Goal: Task Accomplishment & Management: Complete application form

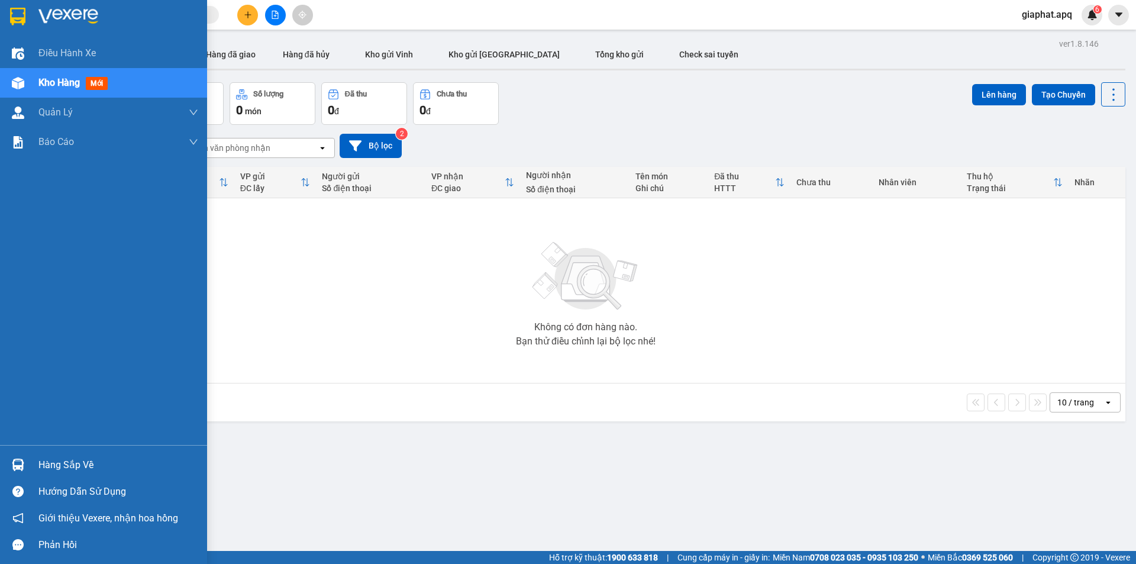
click at [14, 465] on img at bounding box center [18, 465] width 12 height 12
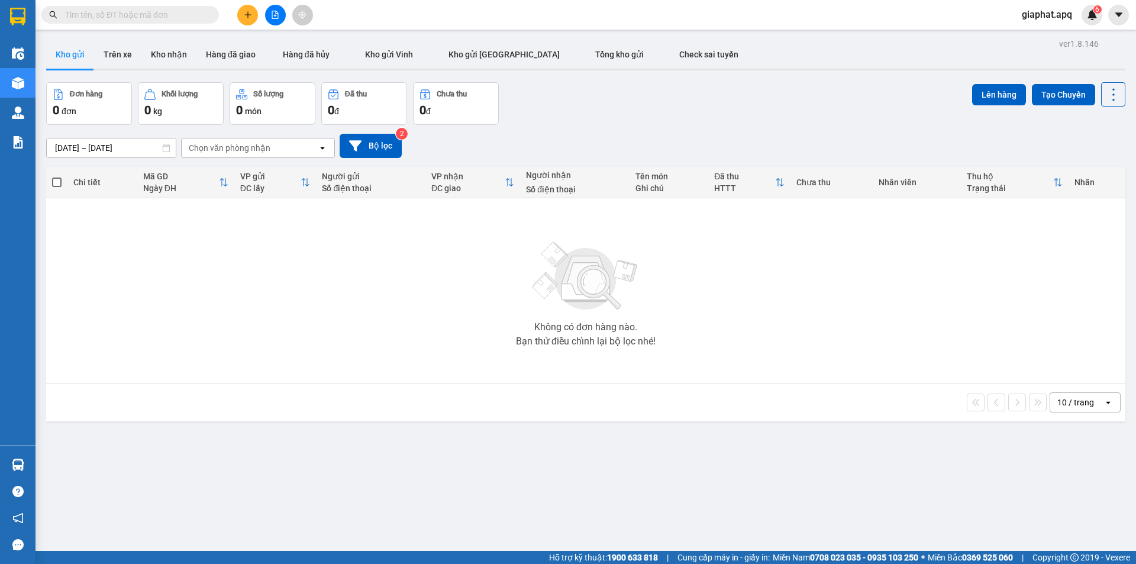
click at [246, 16] on icon "plus" at bounding box center [248, 15] width 8 height 8
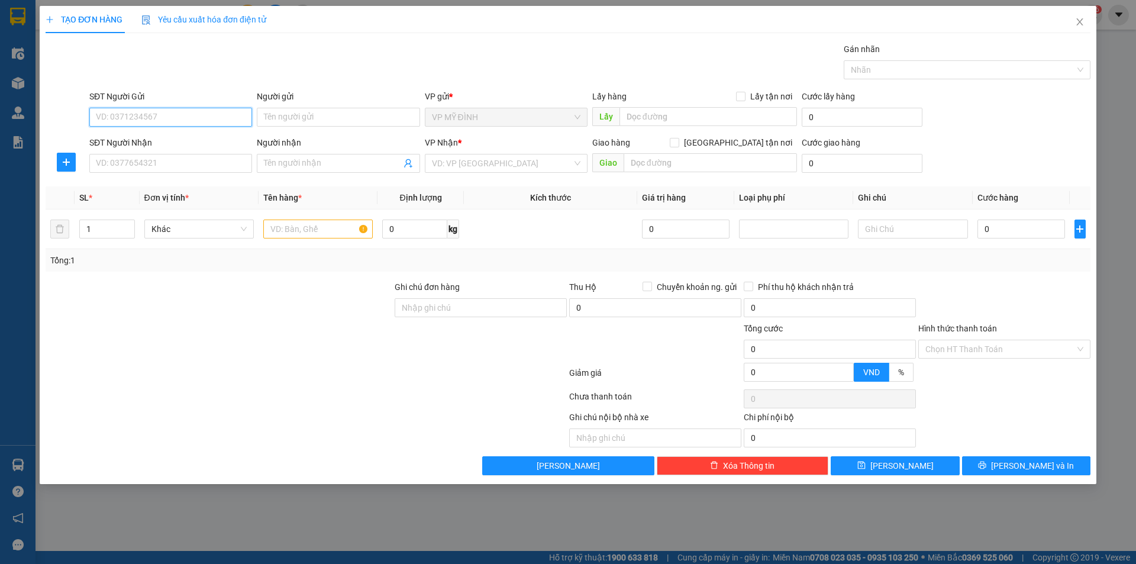
click at [160, 112] on input "SĐT Người Gửi" at bounding box center [170, 117] width 163 height 19
type input "0358237867"
click at [126, 140] on div "0358237867 - chị hường" at bounding box center [170, 140] width 149 height 13
type input "chị hường"
type input "0358237867"
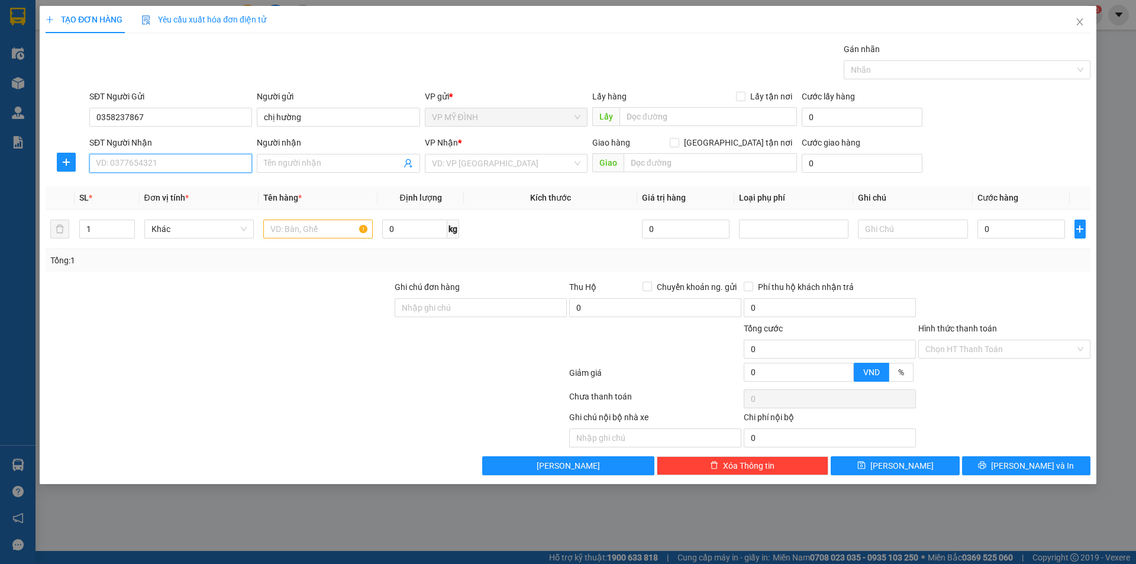
click at [147, 162] on input "SĐT Người Nhận" at bounding box center [170, 163] width 163 height 19
type input "0399142011"
click at [127, 183] on div "0399142011 - C Hạnh" at bounding box center [170, 187] width 149 height 13
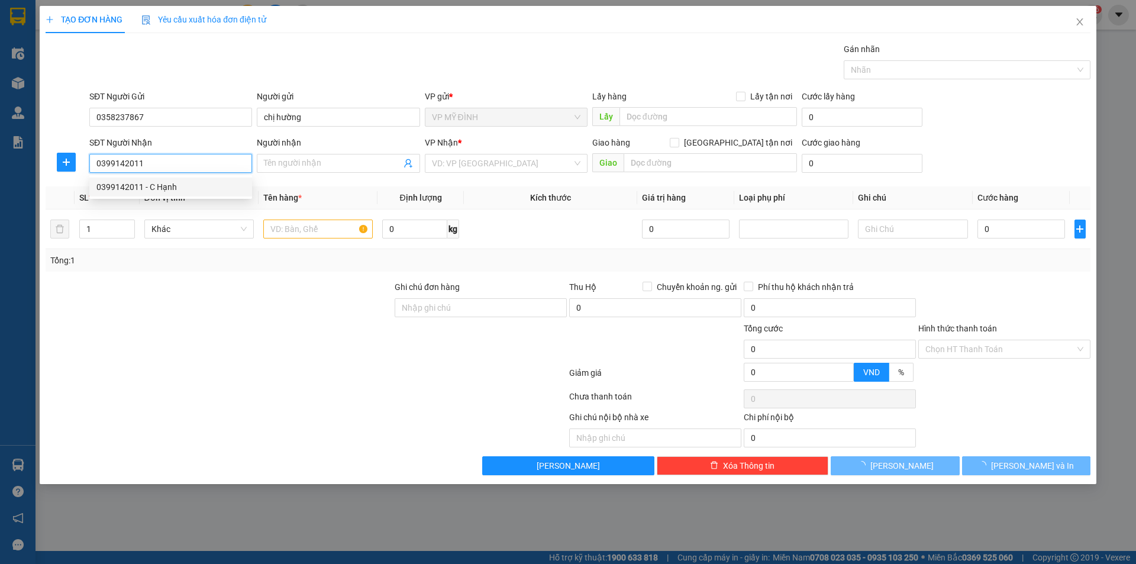
type input "C Hạnh"
type input "chung cư green view 3, Nguyễn Thái Học, P.Lê Lợi"
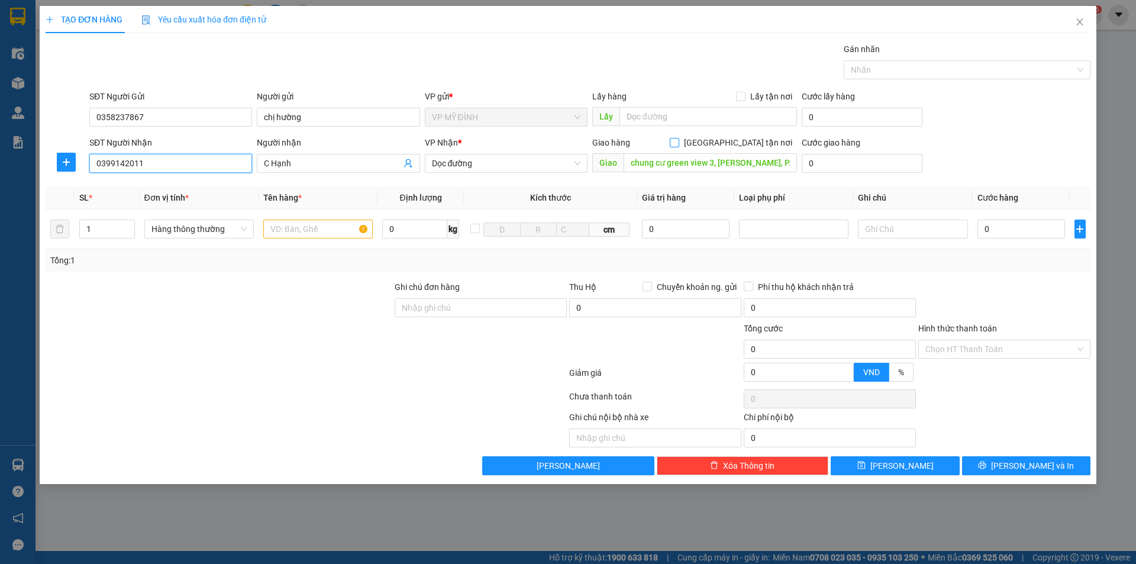
type input "0399142011"
click at [678, 140] on input "Giao tận nơi" at bounding box center [674, 142] width 8 height 8
checkbox input "true"
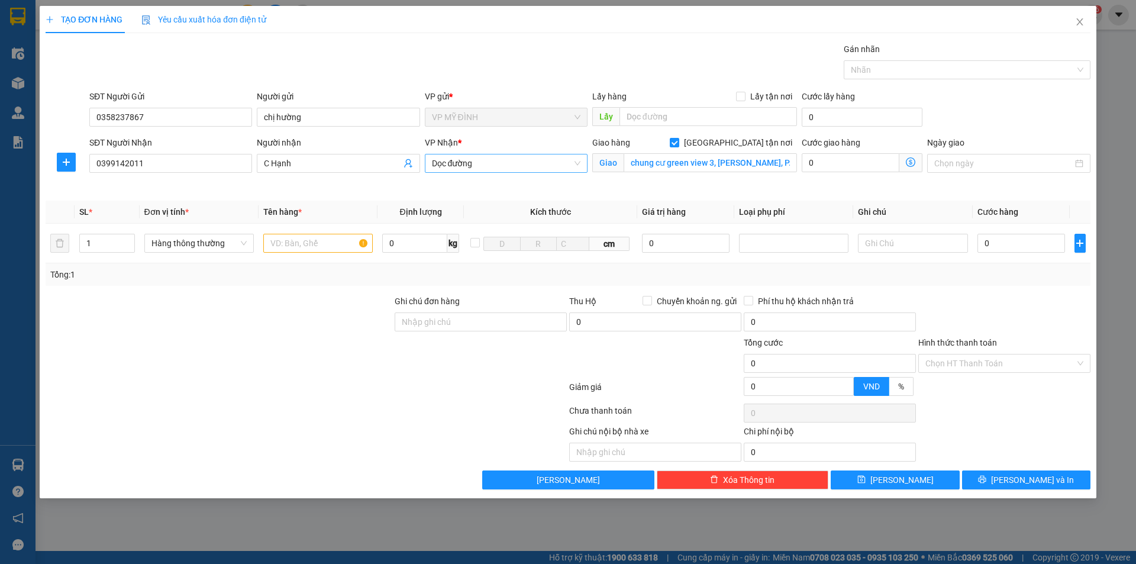
click at [489, 169] on span "Dọc đường" at bounding box center [506, 163] width 149 height 18
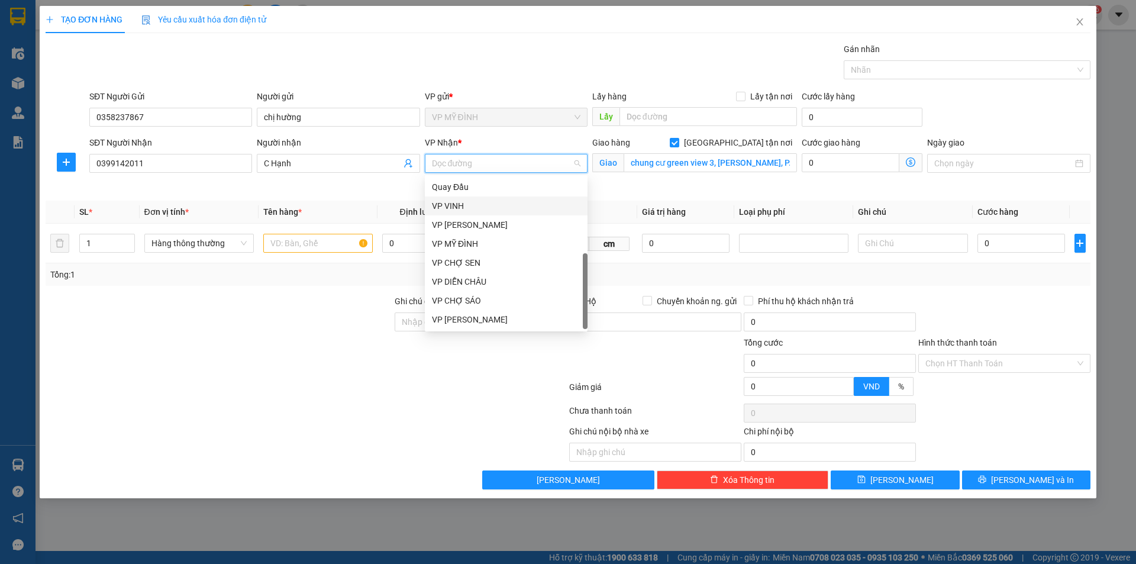
click at [453, 206] on div "VP VINH" at bounding box center [506, 205] width 149 height 13
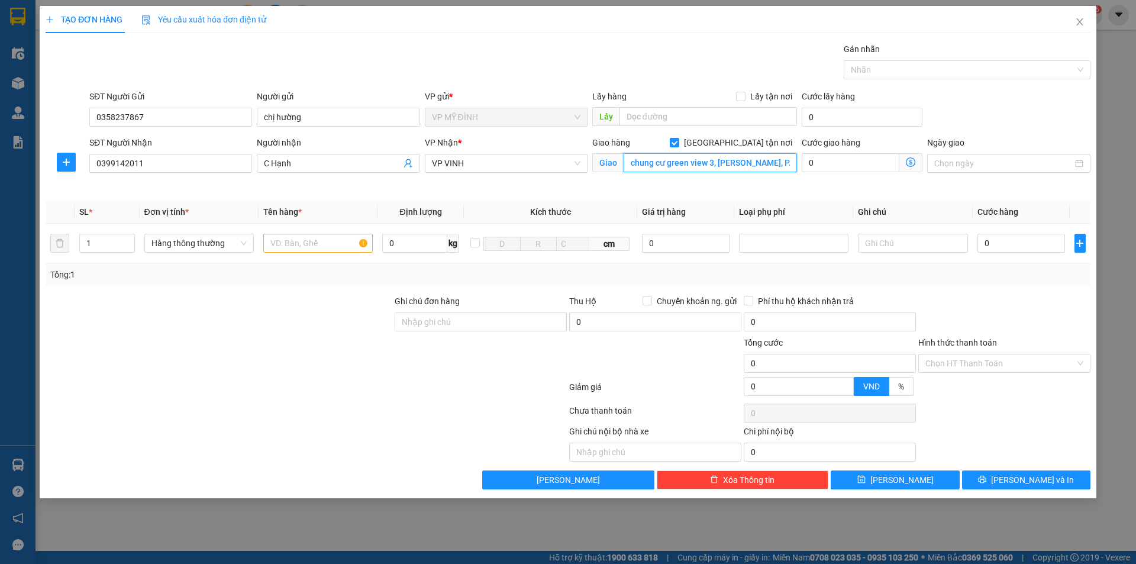
click at [791, 165] on input "chung cư green view 3, Nguyễn Thái Học, P.Lê Lợi" at bounding box center [710, 162] width 173 height 19
click at [792, 166] on input "chung cư green view 3, Nguyễn Thái Học, P.Lê Lợi" at bounding box center [710, 162] width 173 height 19
click at [789, 165] on input "chung cư green view 3, Nguyễn Thái Học, P.Lê Lợi" at bounding box center [710, 162] width 173 height 19
click at [786, 164] on input "chung cư green view 3, Nguyễn Thái Học, P.Lê Lợi" at bounding box center [710, 162] width 173 height 19
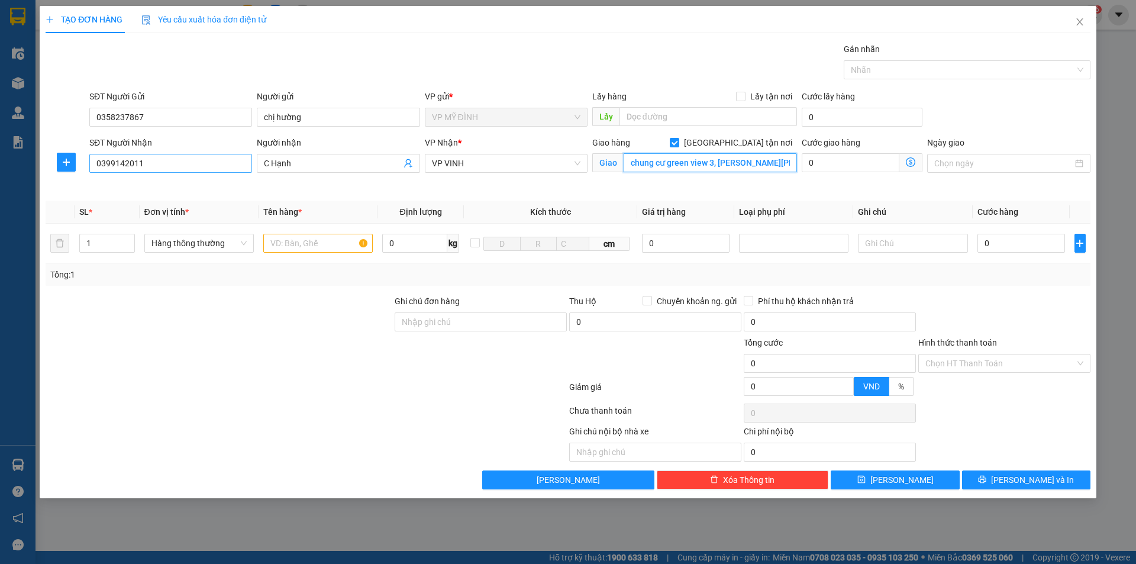
type input "chung cư green view 3, Nguyễn Th P.Lê Lợi"
click at [164, 166] on input "0399142011" at bounding box center [170, 163] width 163 height 19
click at [127, 184] on div "0399142011 - C Hạnh" at bounding box center [170, 187] width 149 height 13
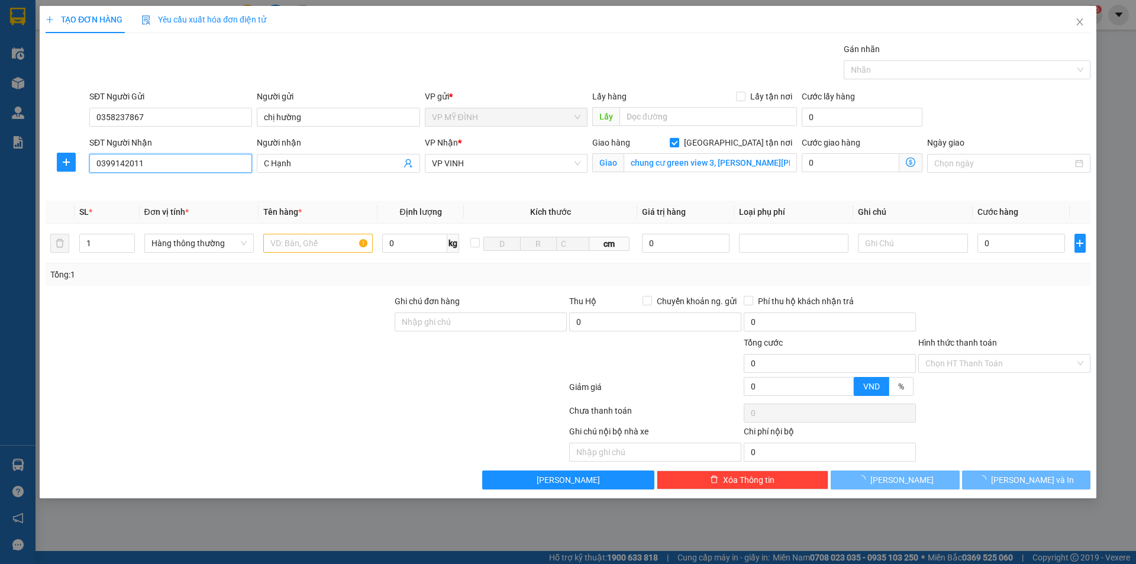
checkbox input "false"
type input "chung cư green view 3, Nguyễn Thái Học, P.Lê Lợi"
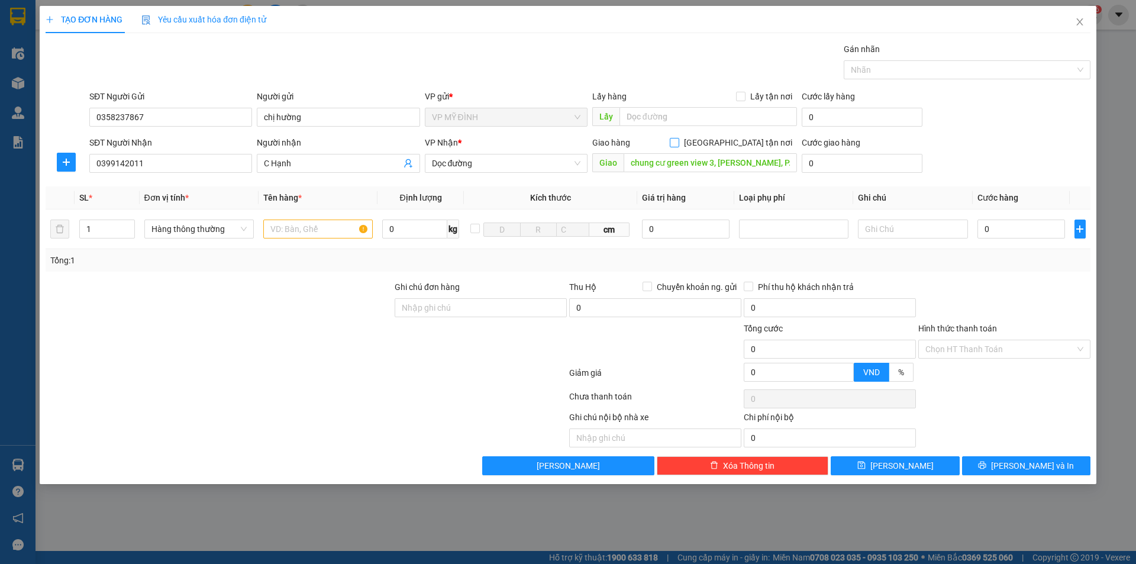
click at [678, 141] on input "Giao tận nơi" at bounding box center [674, 142] width 8 height 8
checkbox input "true"
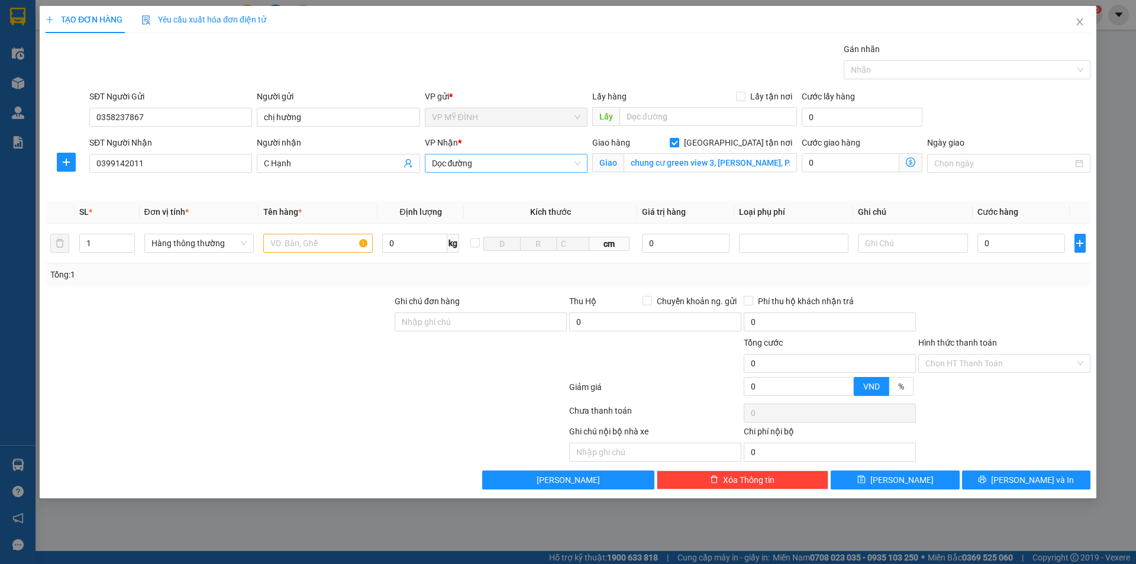
click at [488, 166] on span "Dọc đường" at bounding box center [506, 163] width 149 height 18
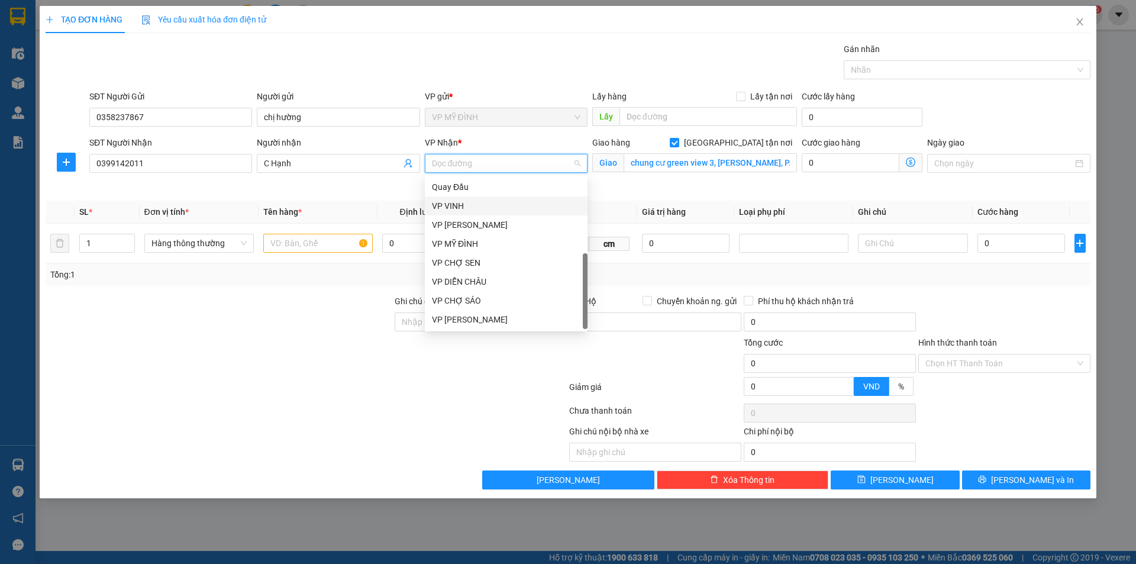
click at [452, 203] on div "VP VINH" at bounding box center [506, 205] width 149 height 13
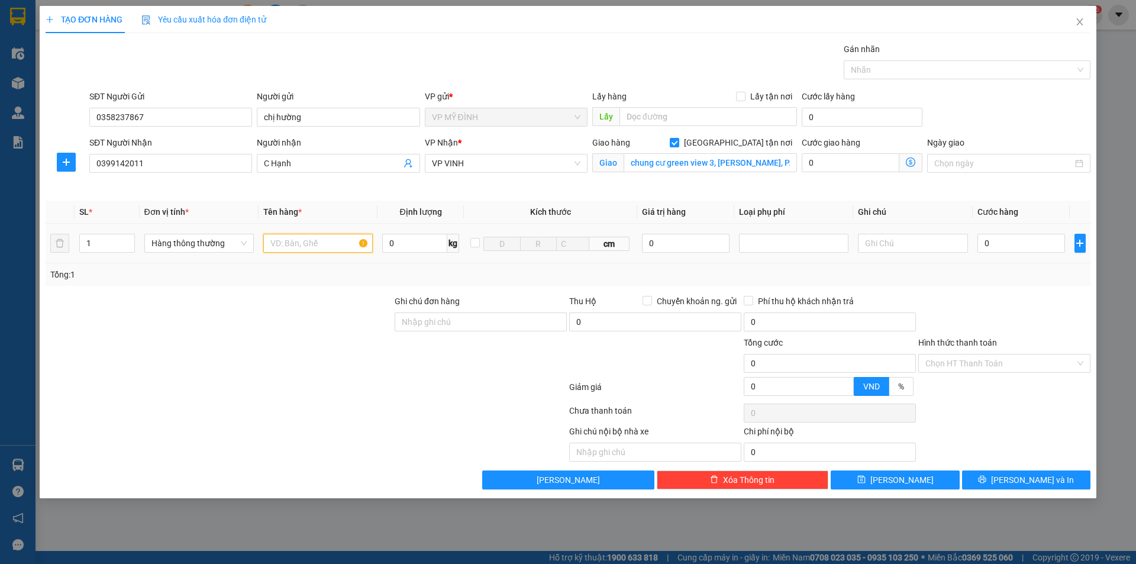
click at [285, 246] on input "text" at bounding box center [318, 243] width 110 height 19
type input "a"
type input "áo quần"
click at [1003, 248] on input "0" at bounding box center [1022, 243] width 88 height 19
type input "4"
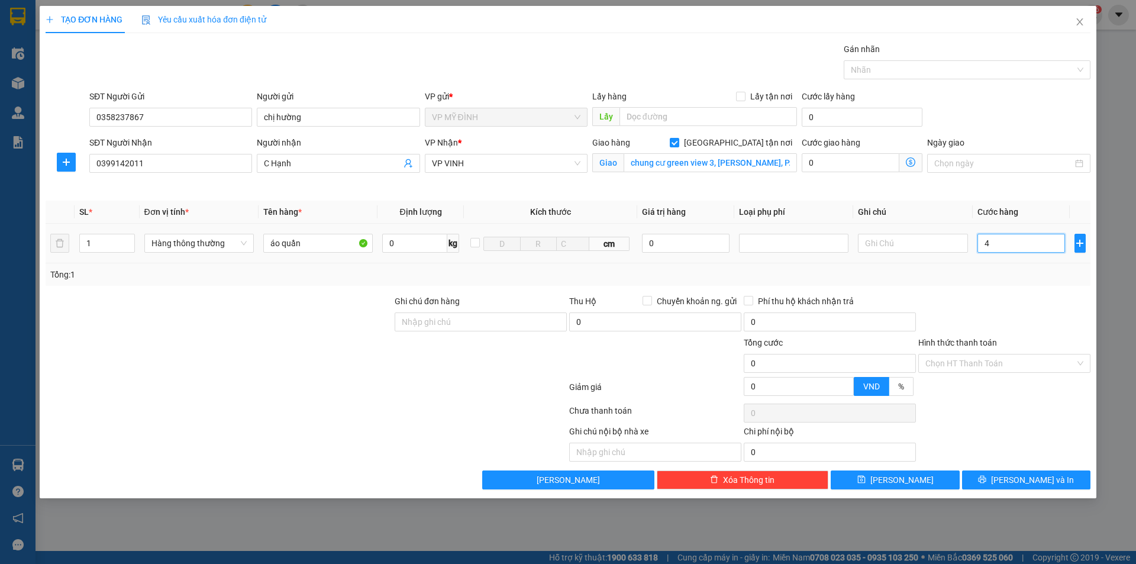
type input "4"
type input "40"
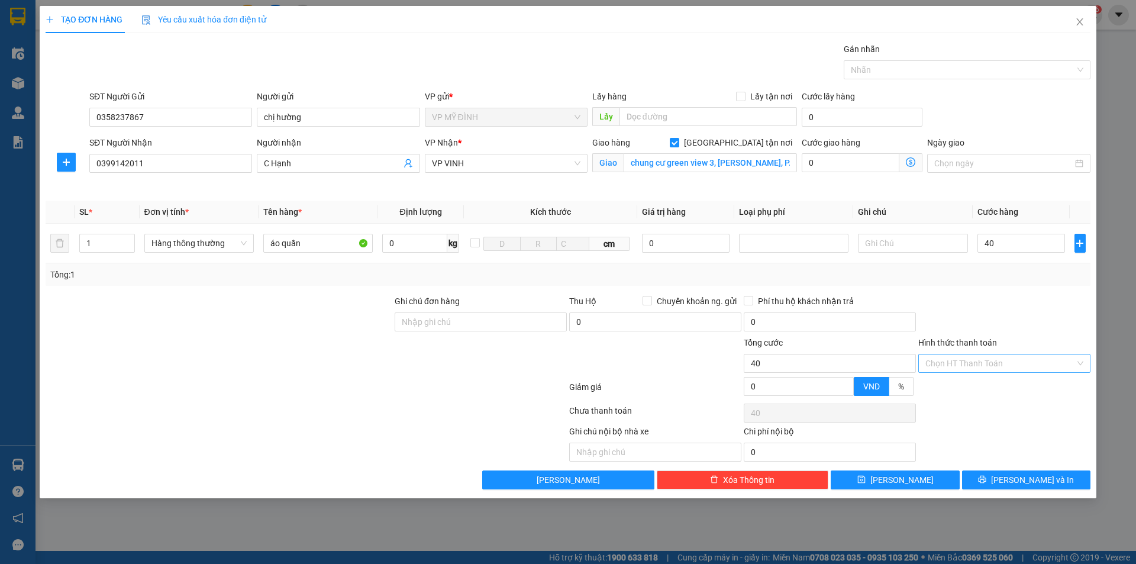
type input "40.000"
click at [980, 365] on input "Hình thức thanh toán" at bounding box center [1001, 364] width 150 height 18
click at [972, 387] on div "Tại văn phòng" at bounding box center [1005, 387] width 158 height 13
type input "0"
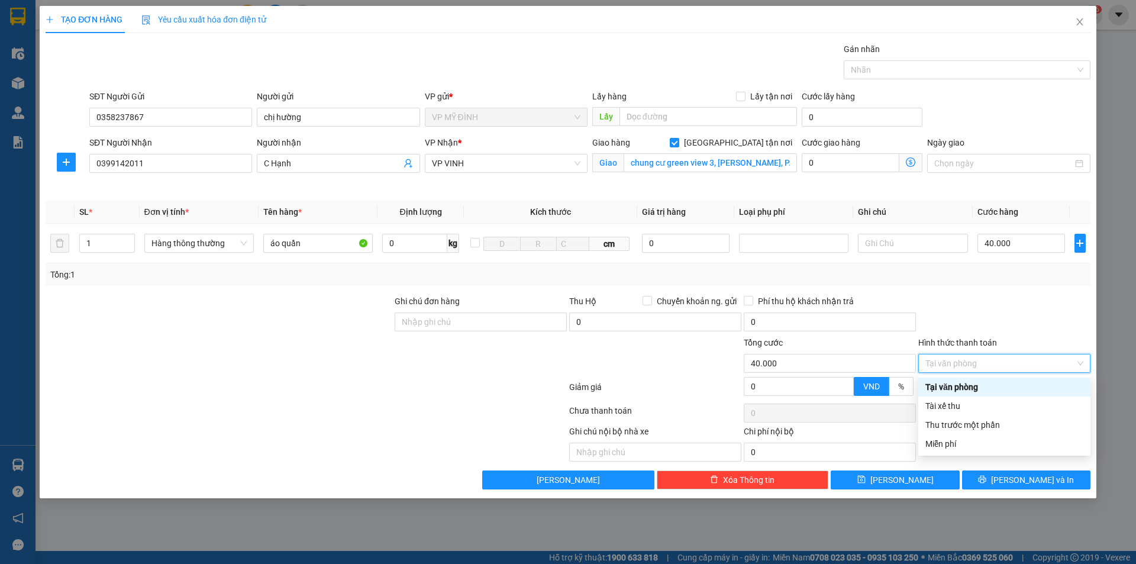
click at [966, 385] on div "Tại văn phòng" at bounding box center [1005, 387] width 158 height 13
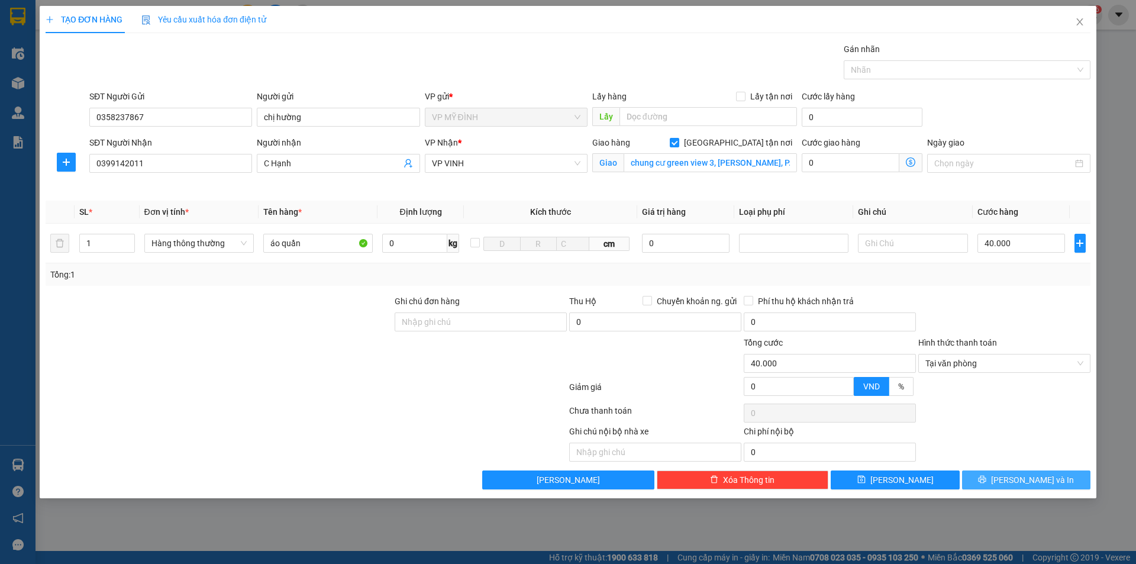
click at [987, 482] on icon "printer" at bounding box center [982, 479] width 8 height 8
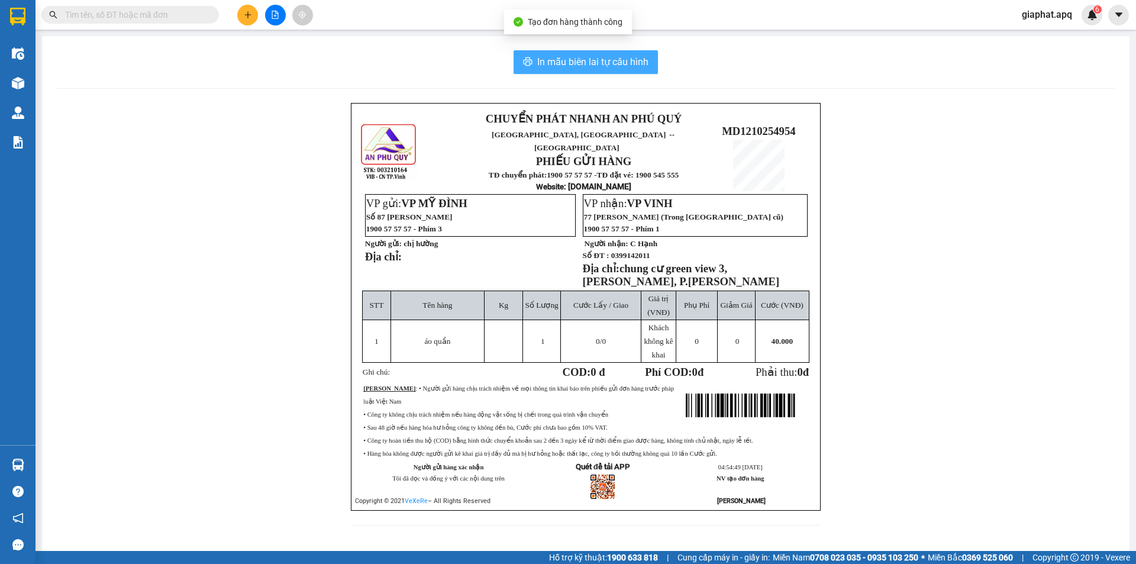
click at [610, 59] on span "In mẫu biên lai tự cấu hình" at bounding box center [592, 61] width 111 height 15
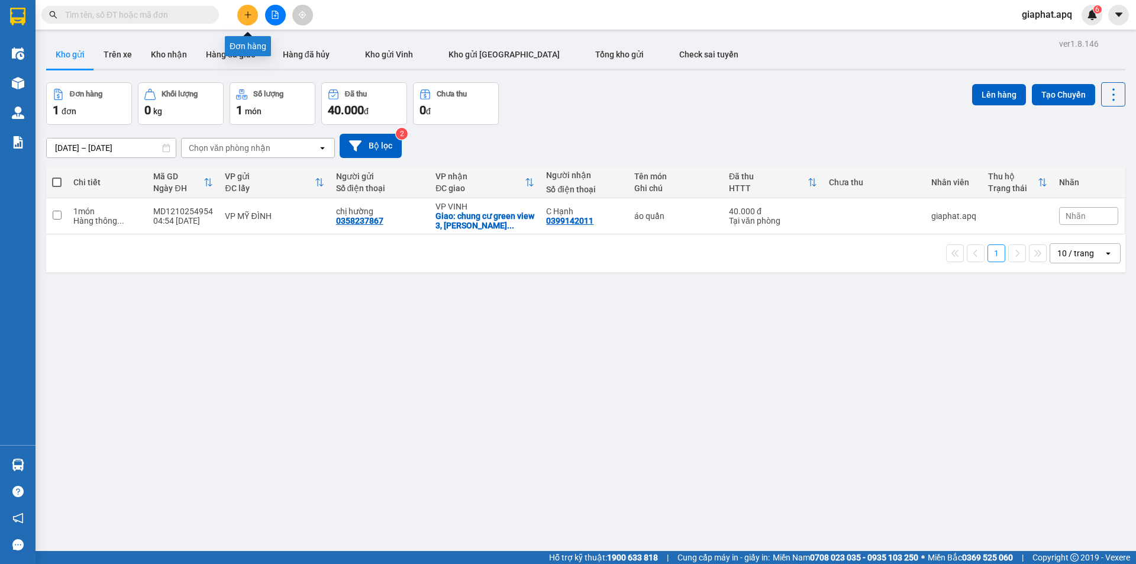
click at [248, 12] on icon "plus" at bounding box center [248, 15] width 8 height 8
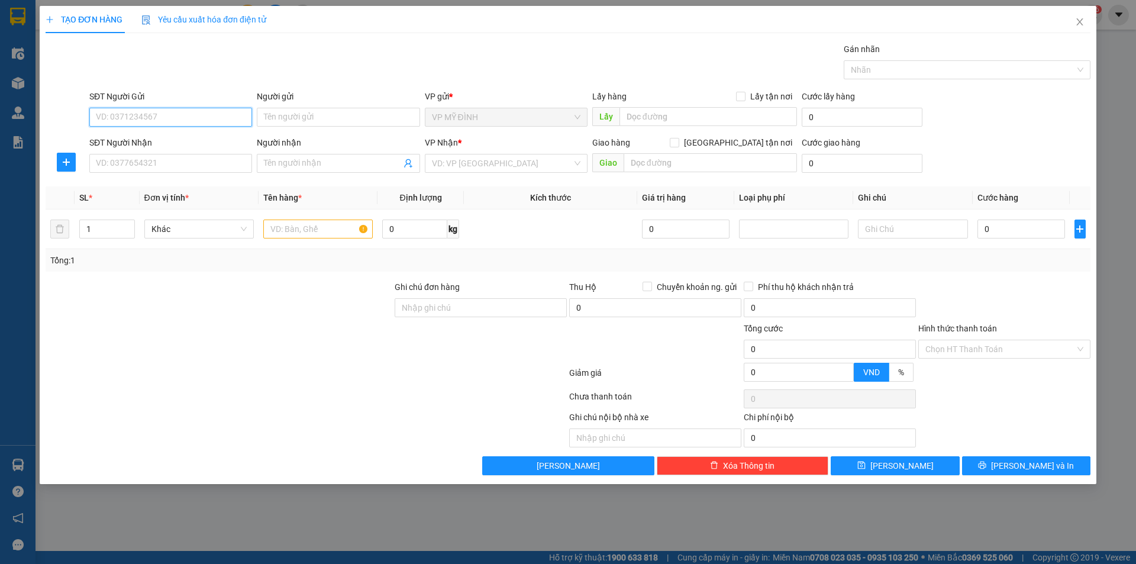
drag, startPoint x: 125, startPoint y: 117, endPoint x: 414, endPoint y: 117, distance: 288.8
click at [126, 117] on input "SĐT Người Gửi" at bounding box center [170, 117] width 163 height 19
click at [137, 139] on div "0911876263 - con linh" at bounding box center [170, 140] width 149 height 13
type input "0911876263"
type input "con linh"
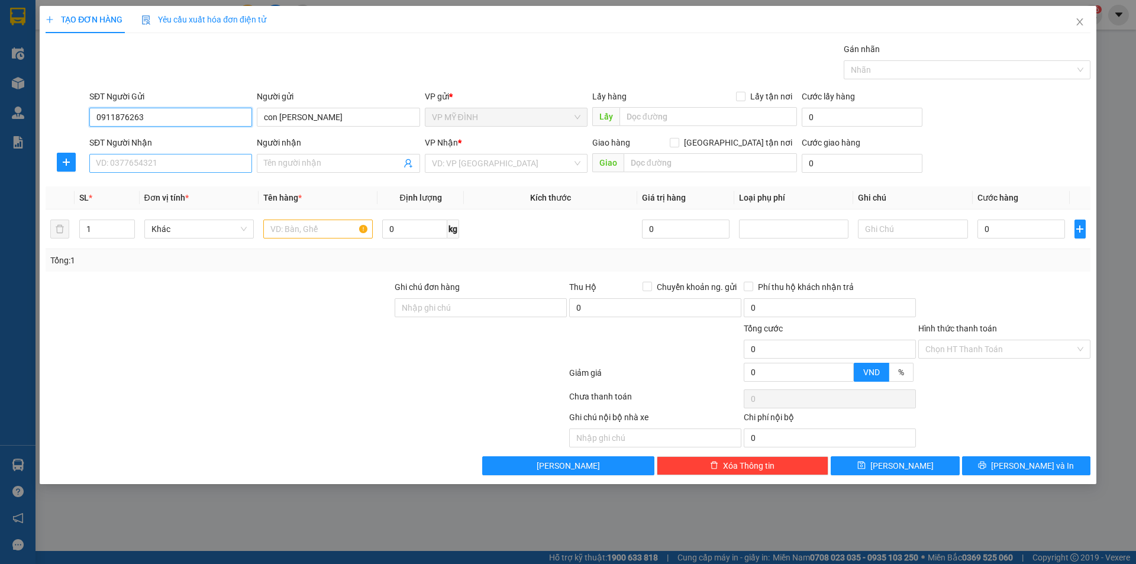
type input "0911876263"
click at [148, 165] on input "SĐT Người Nhận" at bounding box center [170, 163] width 163 height 19
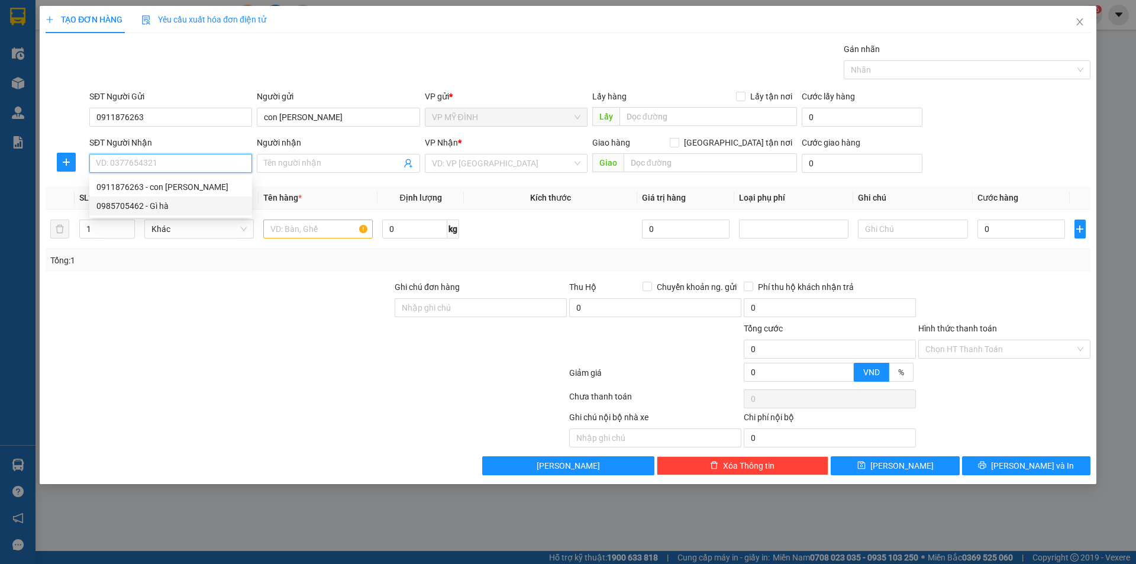
click at [128, 204] on div "0985705462 - Gì hà" at bounding box center [170, 205] width 149 height 13
type input "0985705462"
type input "Gì hà"
checkbox input "true"
type input "vp"
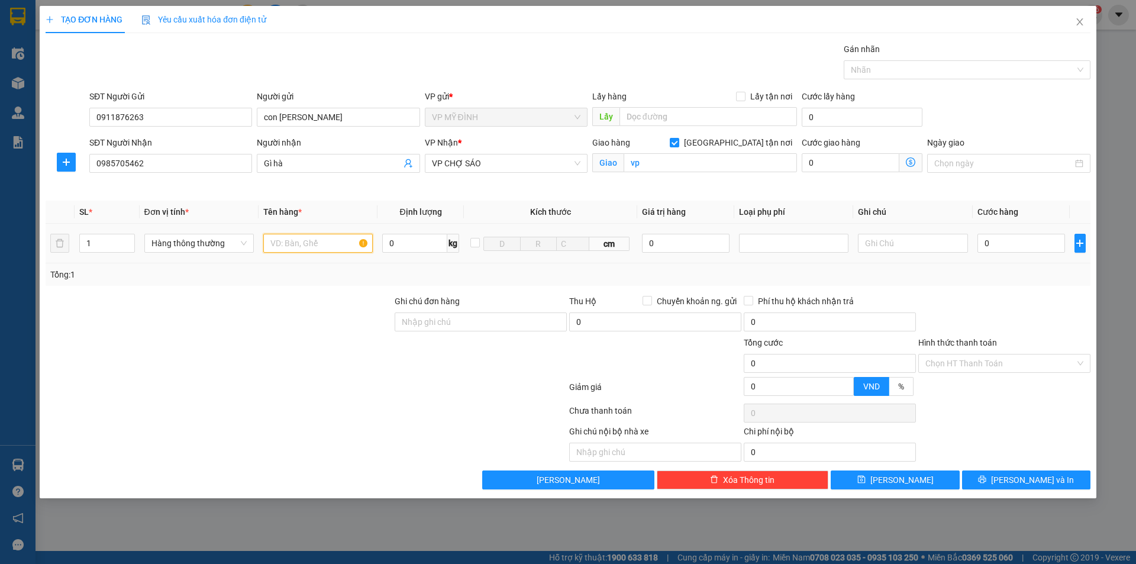
click at [282, 245] on input "text" at bounding box center [318, 243] width 110 height 19
type input "my phẩm"
click at [990, 244] on input "0" at bounding box center [1022, 243] width 88 height 19
type input "3"
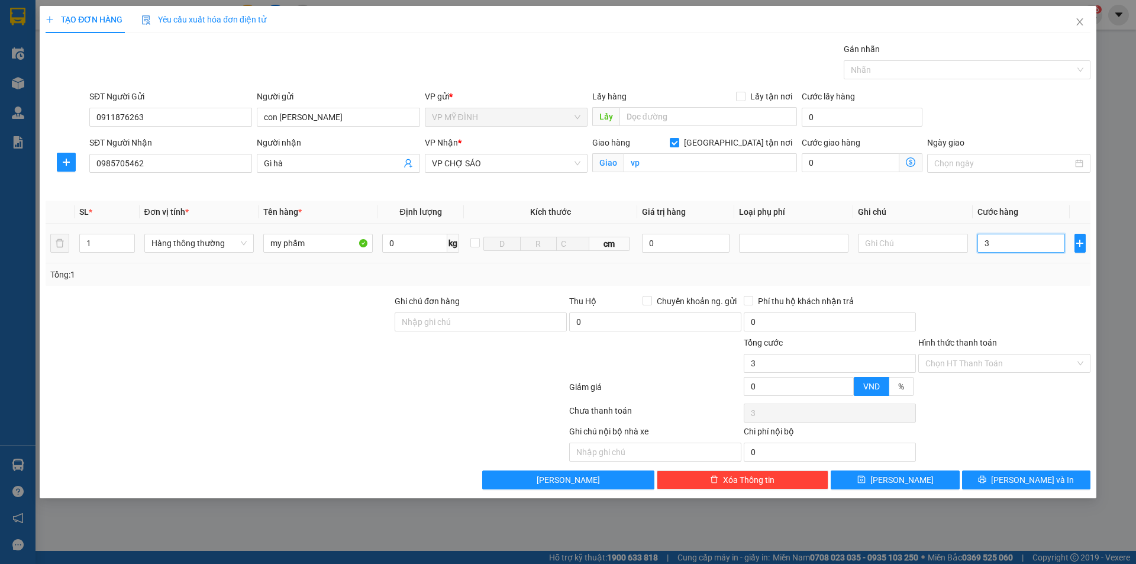
type input "3"
type input "30"
type input "30.000"
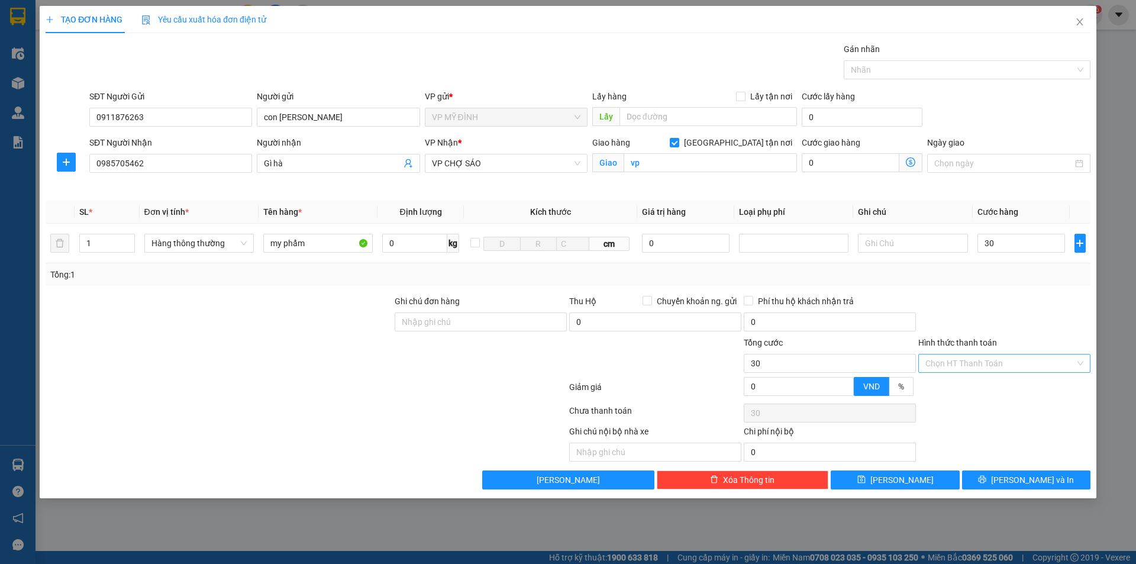
type input "30.000"
click at [990, 358] on input "Hình thức thanh toán" at bounding box center [1001, 364] width 150 height 18
click at [971, 385] on div "Tại văn phòng" at bounding box center [1005, 387] width 158 height 13
type input "0"
click at [1000, 484] on button "Lưu và In" at bounding box center [1026, 480] width 128 height 19
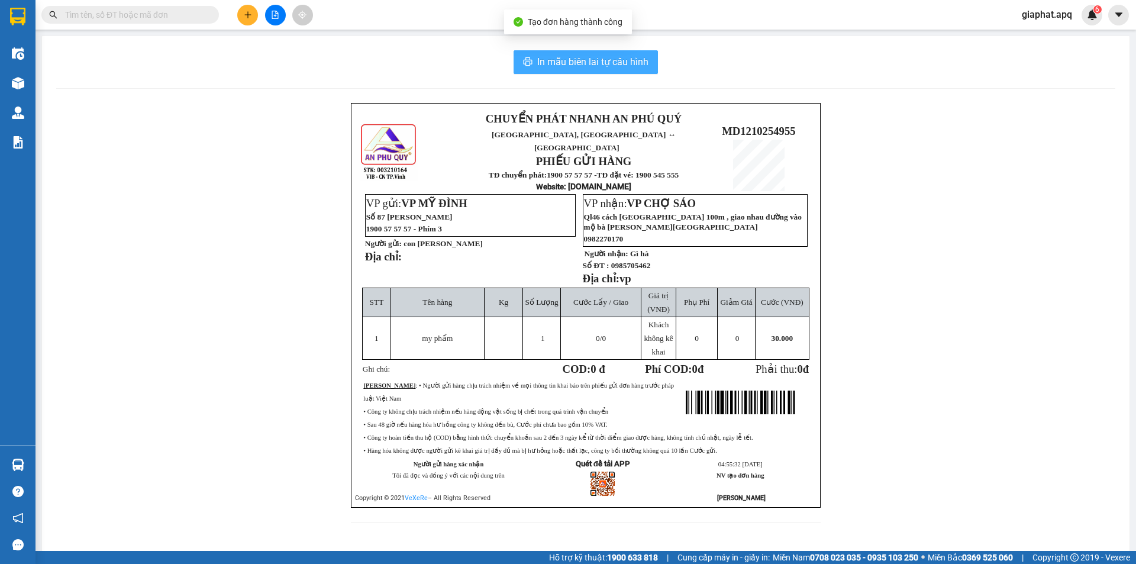
click at [623, 59] on span "In mẫu biên lai tự cấu hình" at bounding box center [592, 61] width 111 height 15
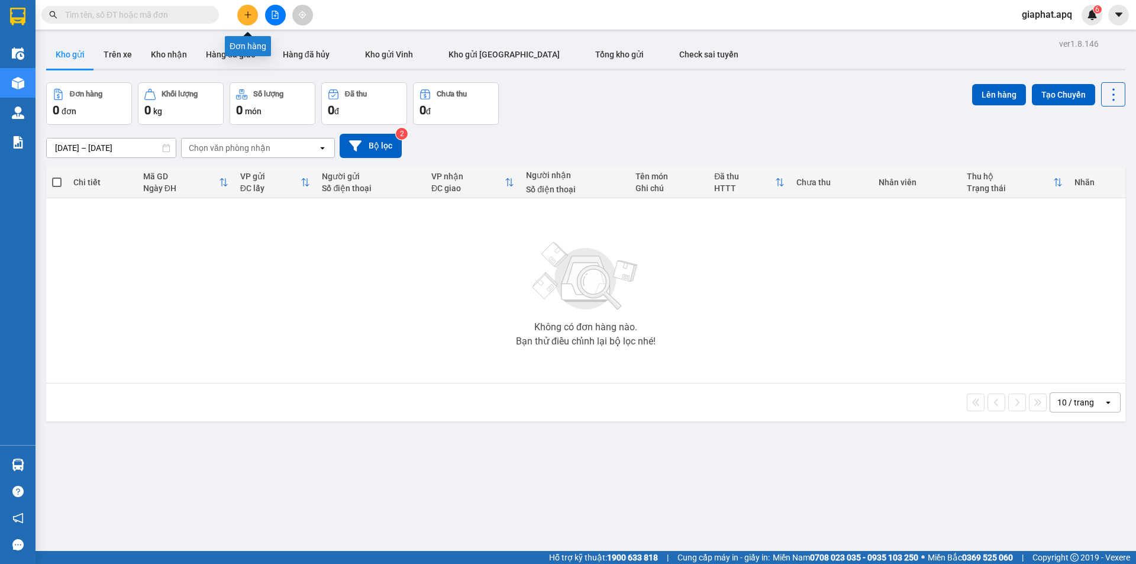
click at [244, 17] on icon "plus" at bounding box center [248, 15] width 8 height 8
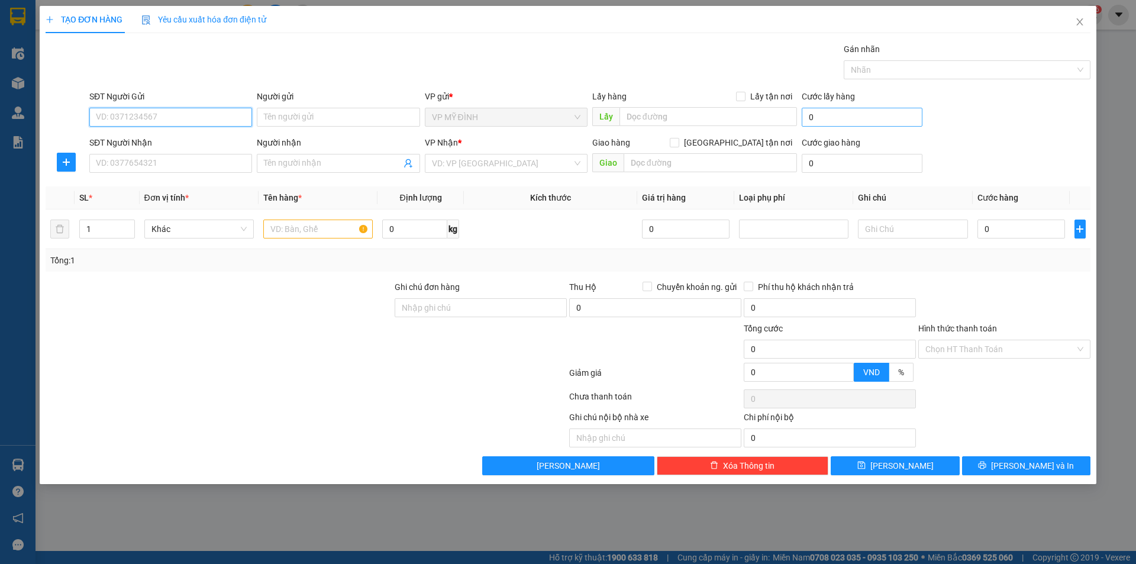
drag, startPoint x: 127, startPoint y: 117, endPoint x: 860, endPoint y: 118, distance: 733.4
click at [134, 118] on input "SĐT Người Gửi" at bounding box center [170, 117] width 163 height 19
click at [125, 139] on div "0911876263 - con linh" at bounding box center [170, 140] width 149 height 13
type input "0911876263"
type input "con linh"
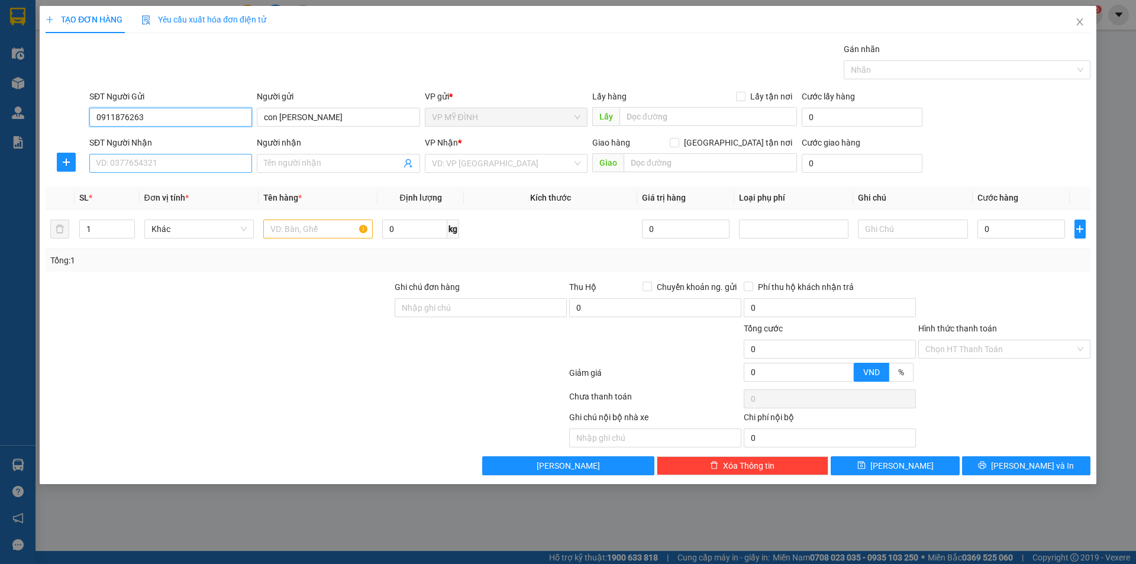
type input "0911876263"
click at [118, 160] on input "SĐT Người Nhận" at bounding box center [170, 163] width 163 height 19
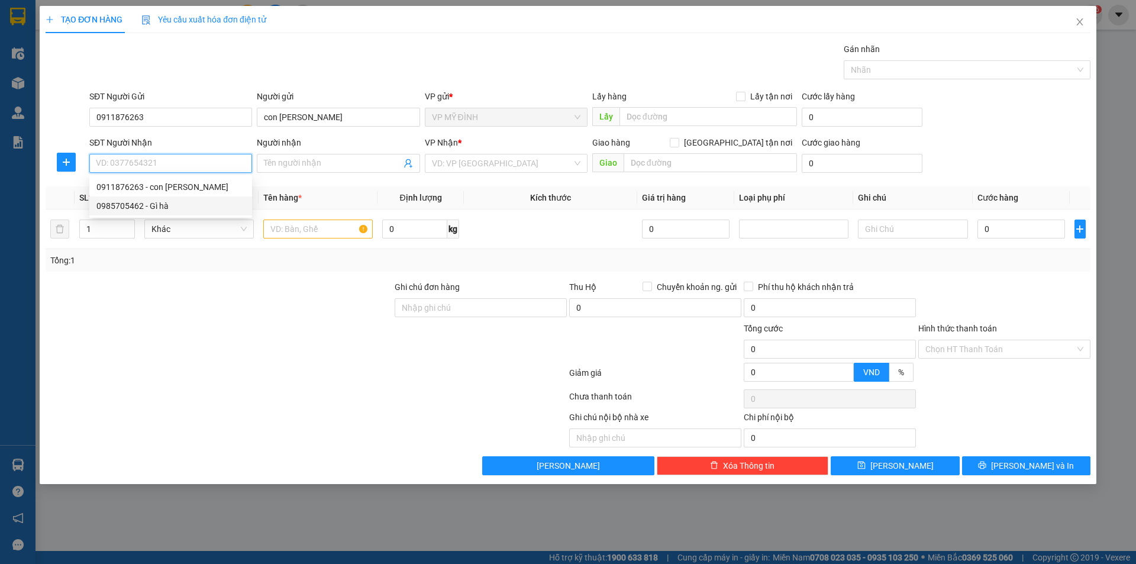
click at [117, 205] on div "0985705462 - Gì hà" at bounding box center [170, 205] width 149 height 13
type input "0985705462"
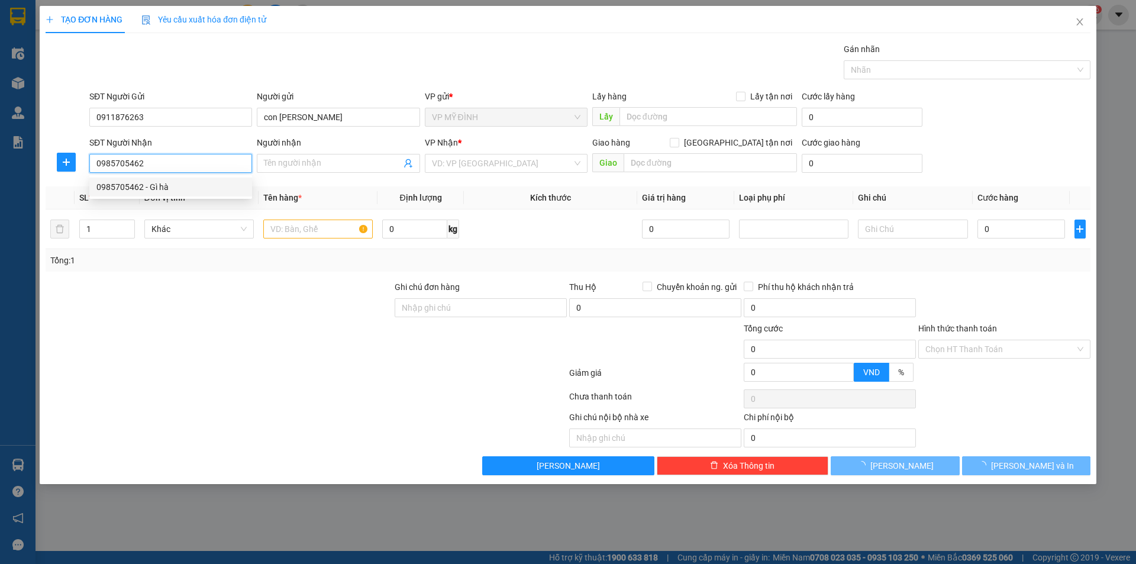
type input "Gì hà"
checkbox input "true"
type input "vp"
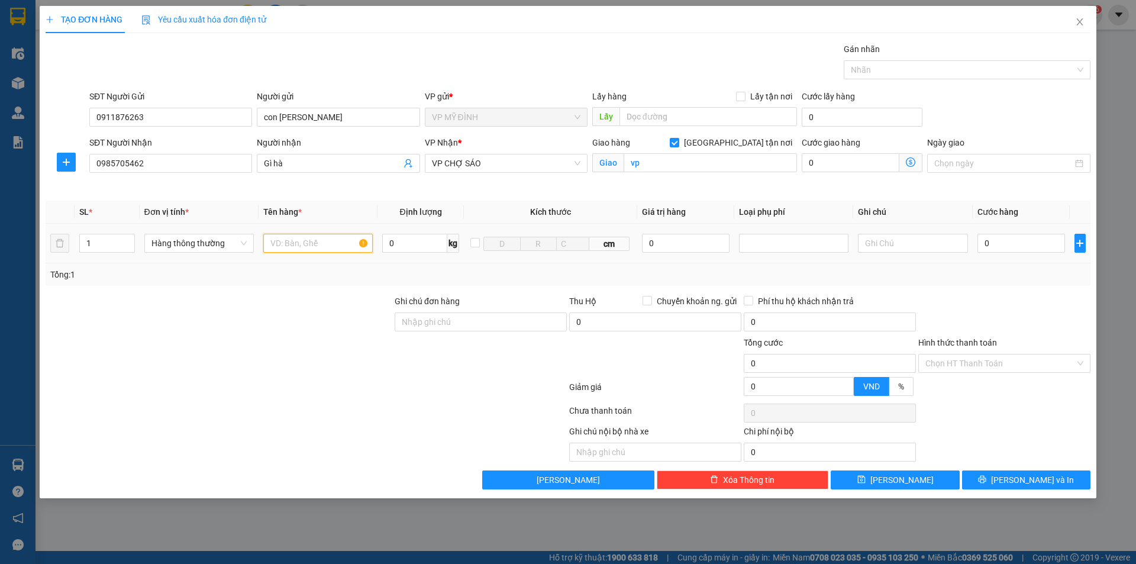
click at [294, 244] on input "text" at bounding box center [318, 243] width 110 height 19
click at [246, 286] on div "Transit Pickup Surcharge Ids Transit Deliver Surcharge Ids Transit Deliver Surc…" at bounding box center [568, 266] width 1045 height 447
click at [275, 244] on input "text" at bounding box center [318, 243] width 110 height 19
type input "my phẩm"
click at [997, 246] on input "0" at bounding box center [1022, 243] width 88 height 19
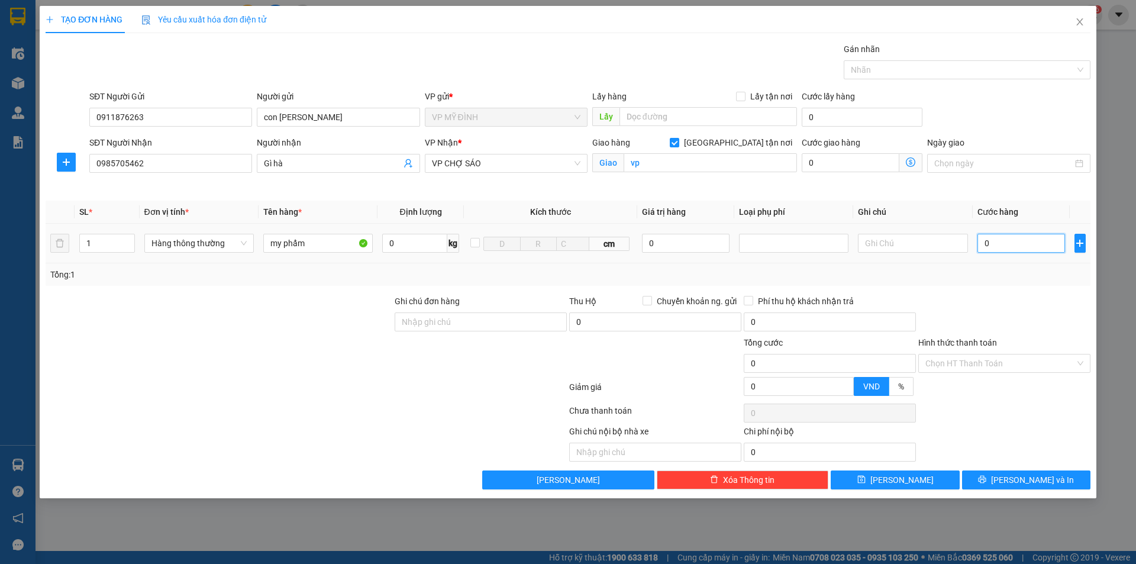
type input "3"
type input "30"
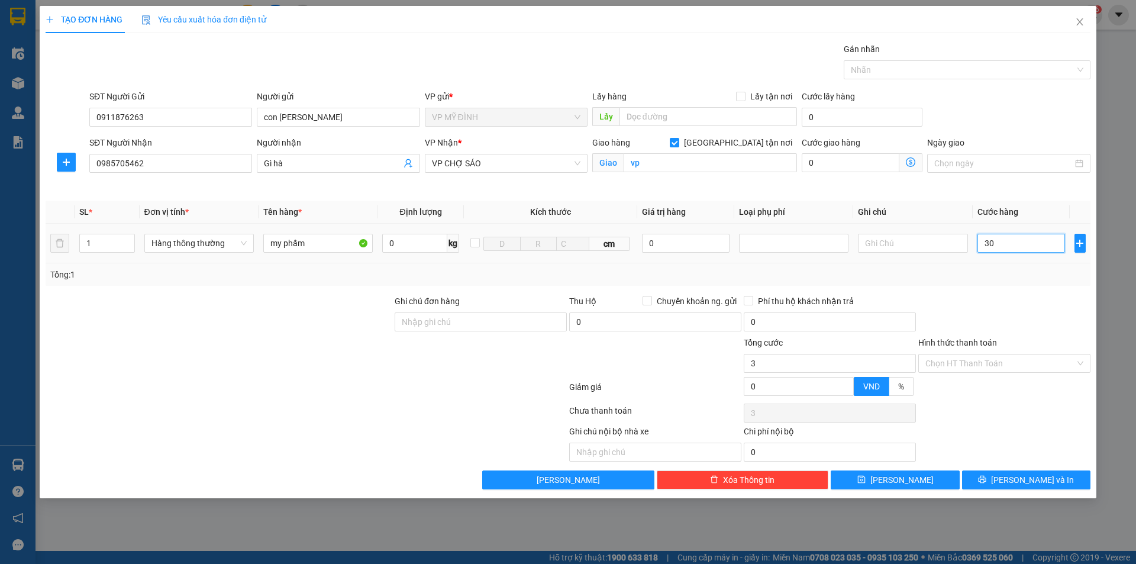
type input "30"
type input "30.000"
click at [975, 360] on input "Hình thức thanh toán" at bounding box center [1001, 364] width 150 height 18
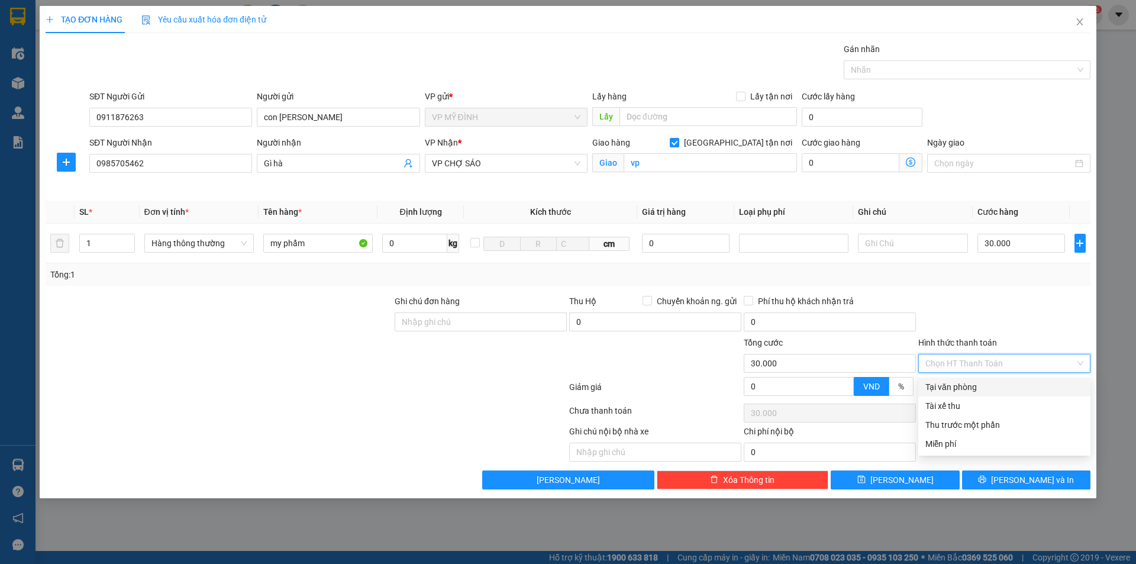
click at [969, 386] on div "Tại văn phòng" at bounding box center [1005, 387] width 158 height 13
type input "0"
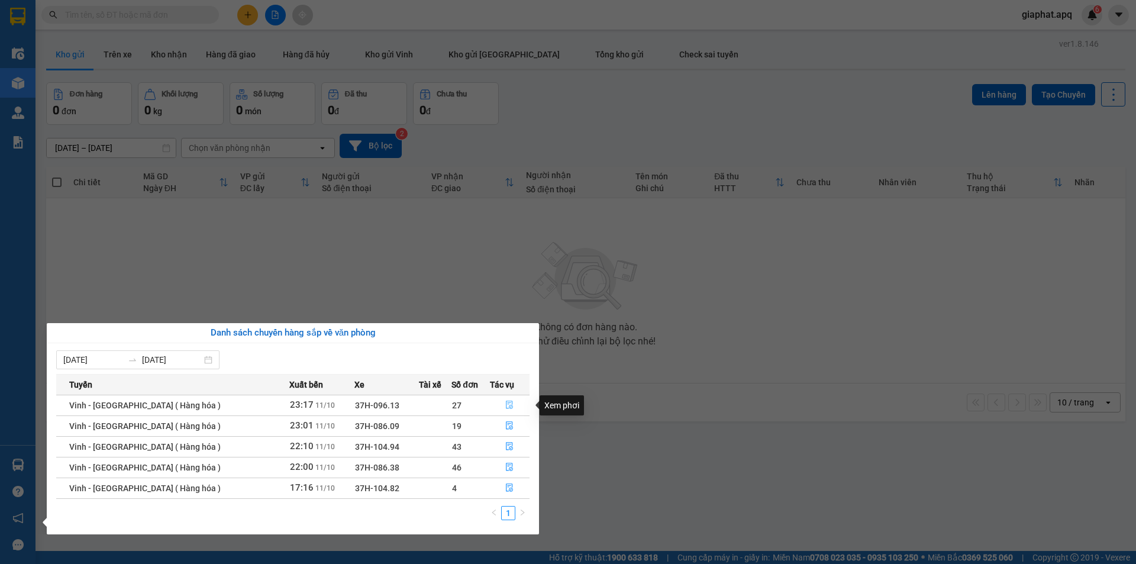
click at [510, 405] on icon "file-done" at bounding box center [509, 405] width 8 height 8
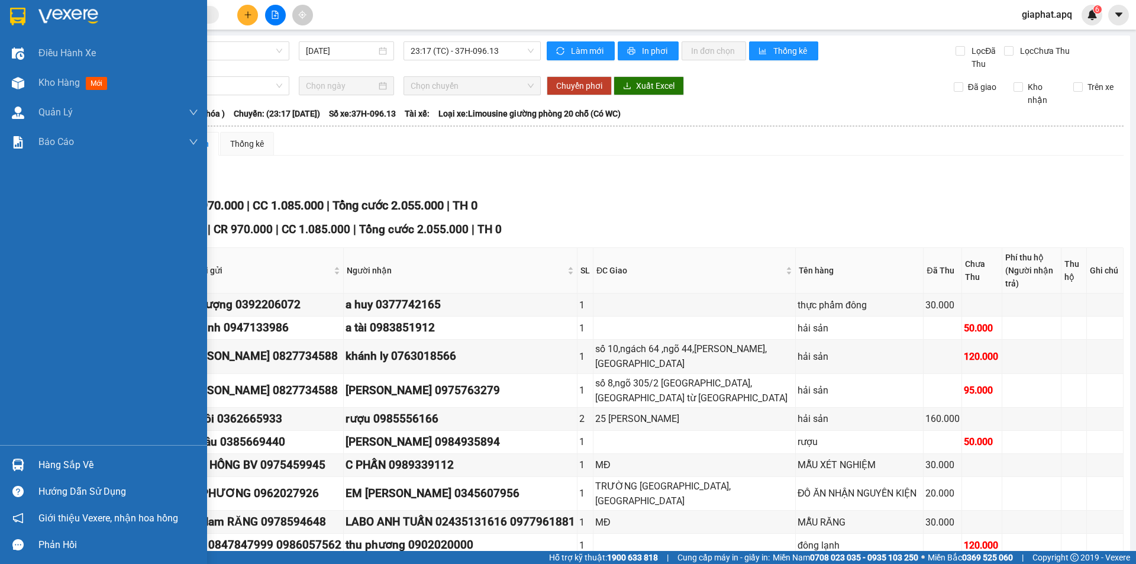
click at [15, 466] on img at bounding box center [18, 465] width 12 height 12
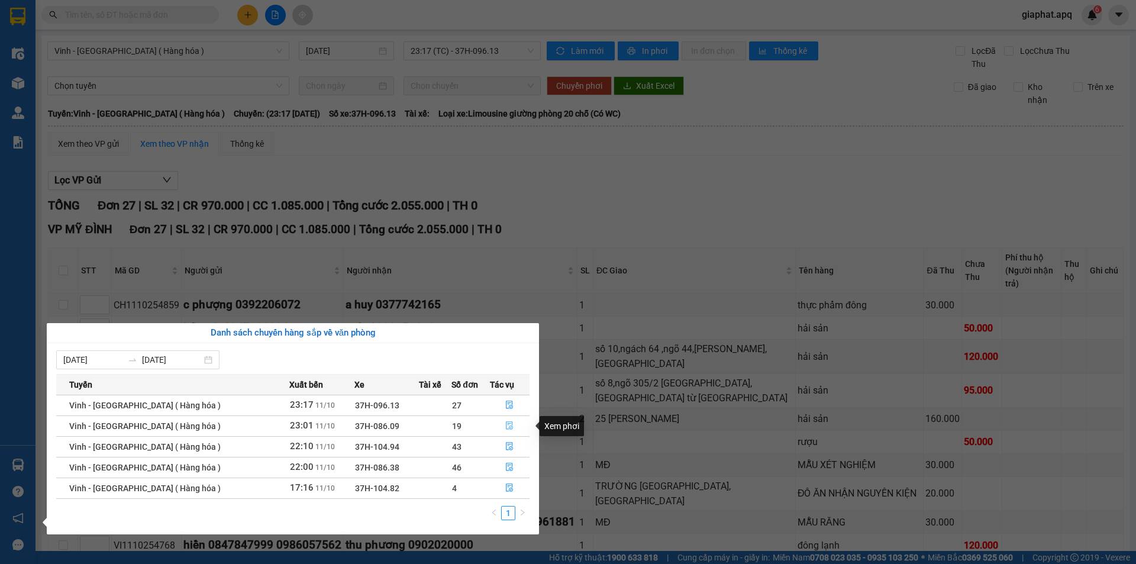
click at [507, 423] on icon "file-done" at bounding box center [509, 425] width 8 height 8
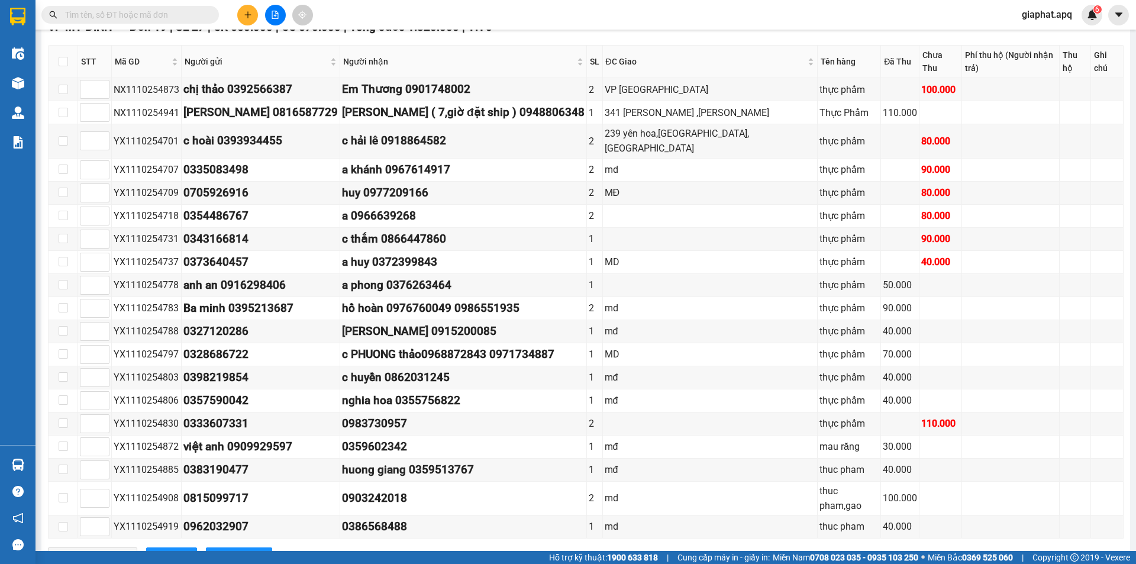
scroll to position [216, 0]
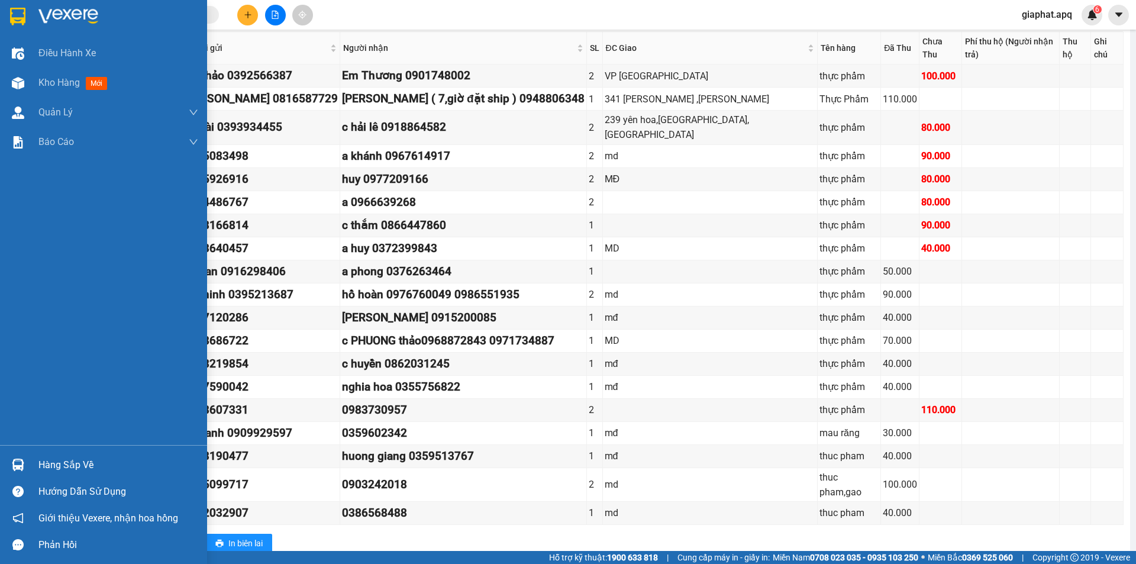
click at [15, 460] on img at bounding box center [18, 465] width 12 height 12
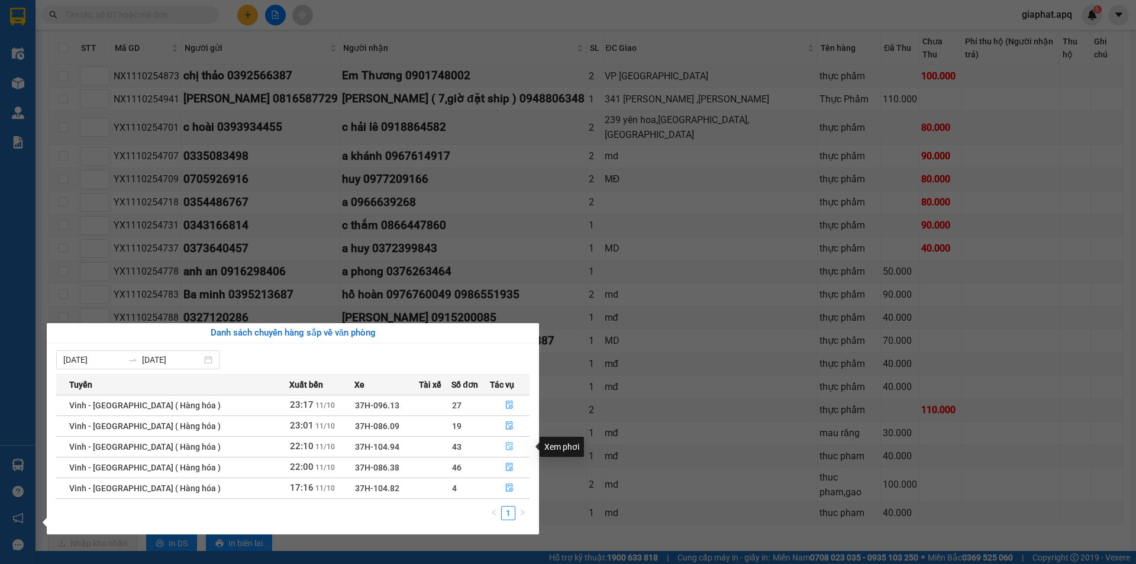
click at [508, 447] on icon "file-done" at bounding box center [510, 447] width 7 height 8
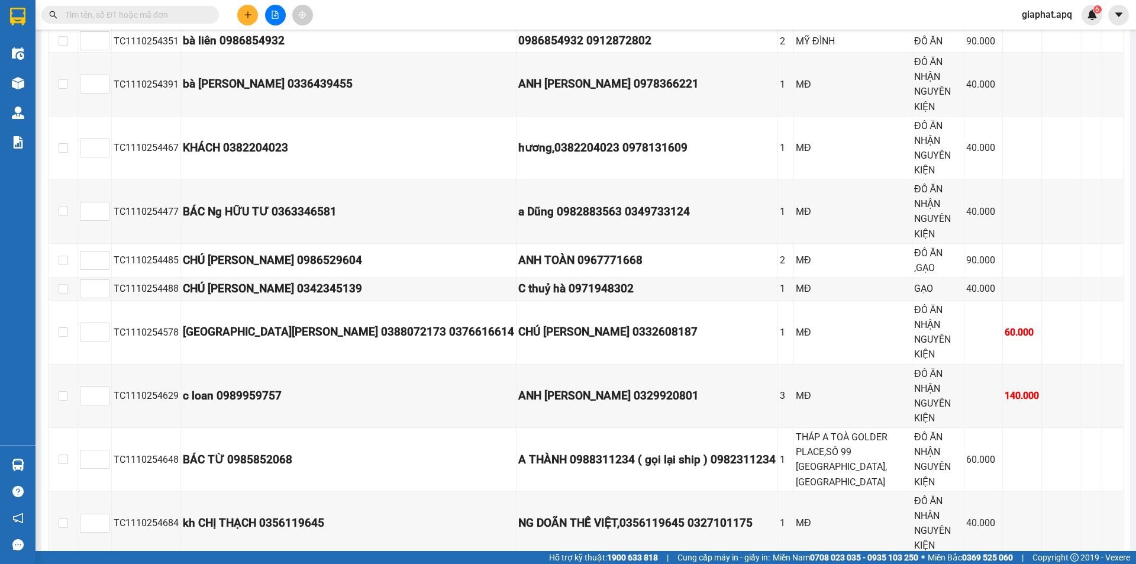
scroll to position [1013, 0]
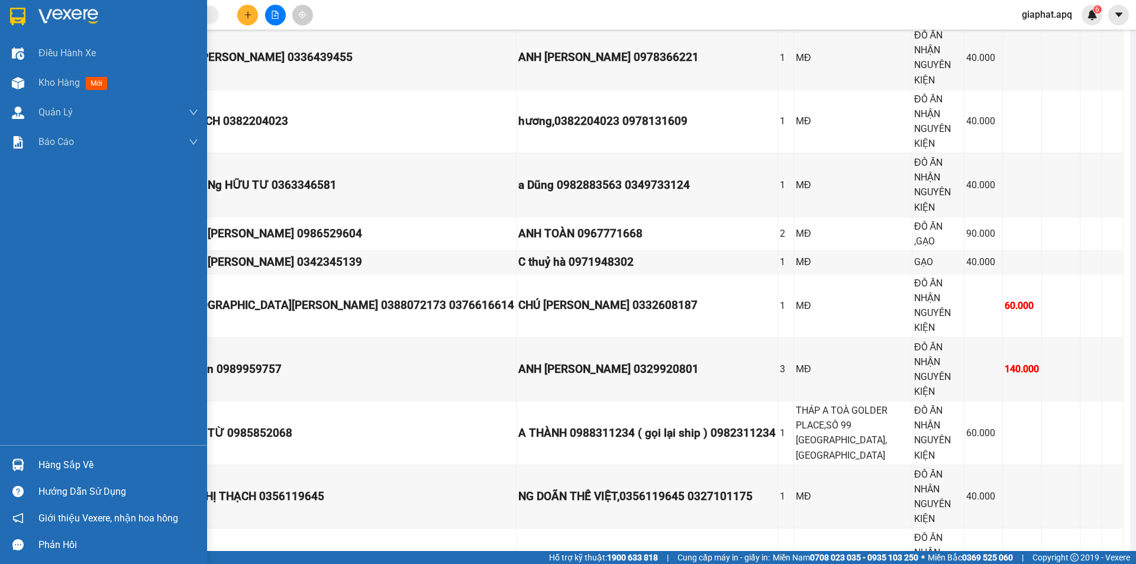
click at [9, 461] on div at bounding box center [18, 465] width 21 height 21
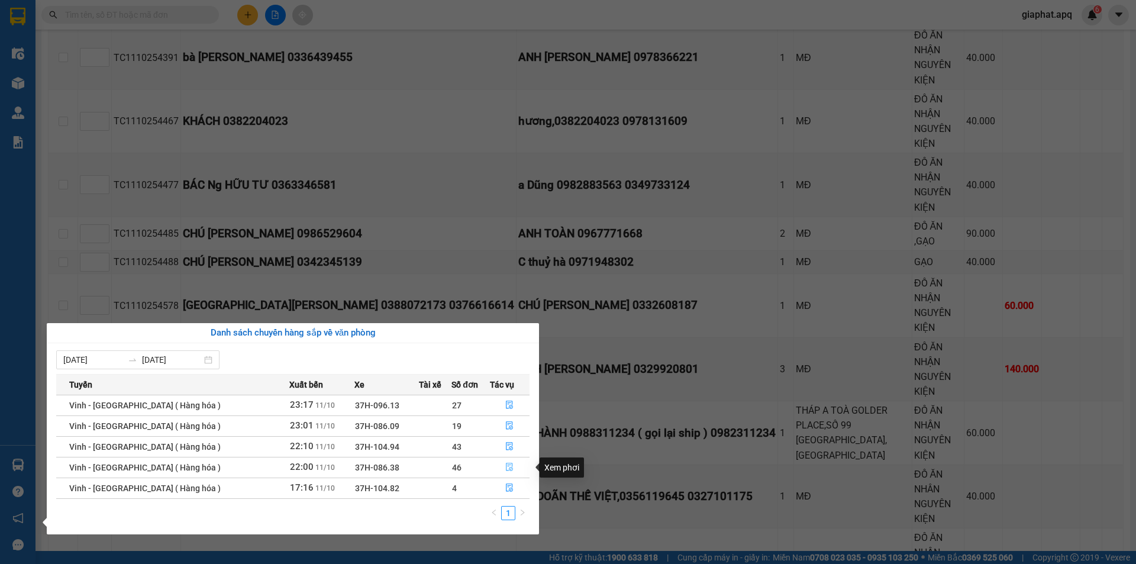
click at [507, 466] on icon "file-done" at bounding box center [509, 467] width 8 height 8
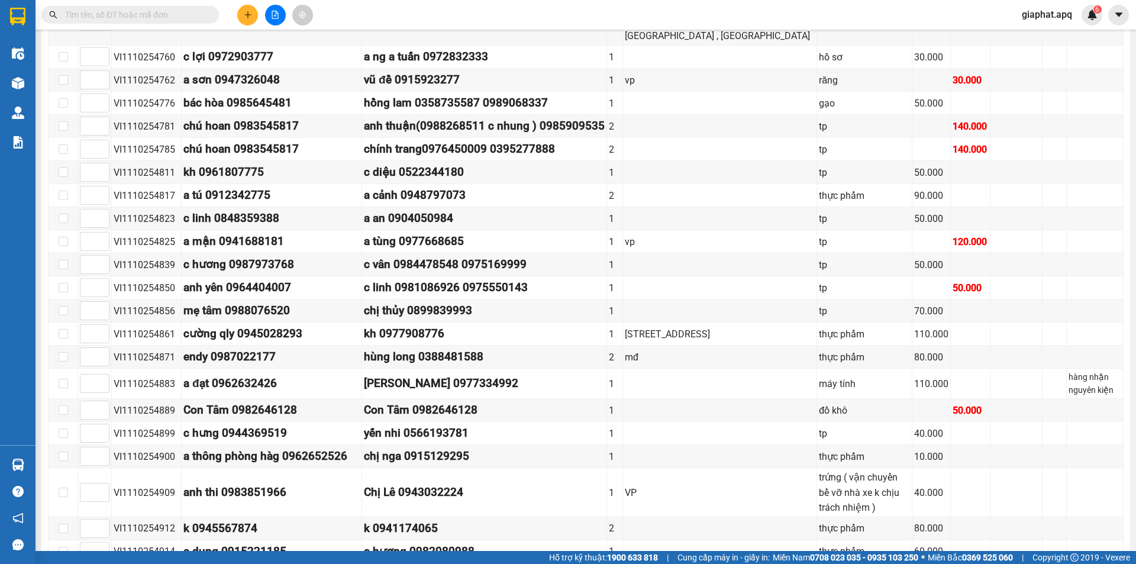
scroll to position [763, 0]
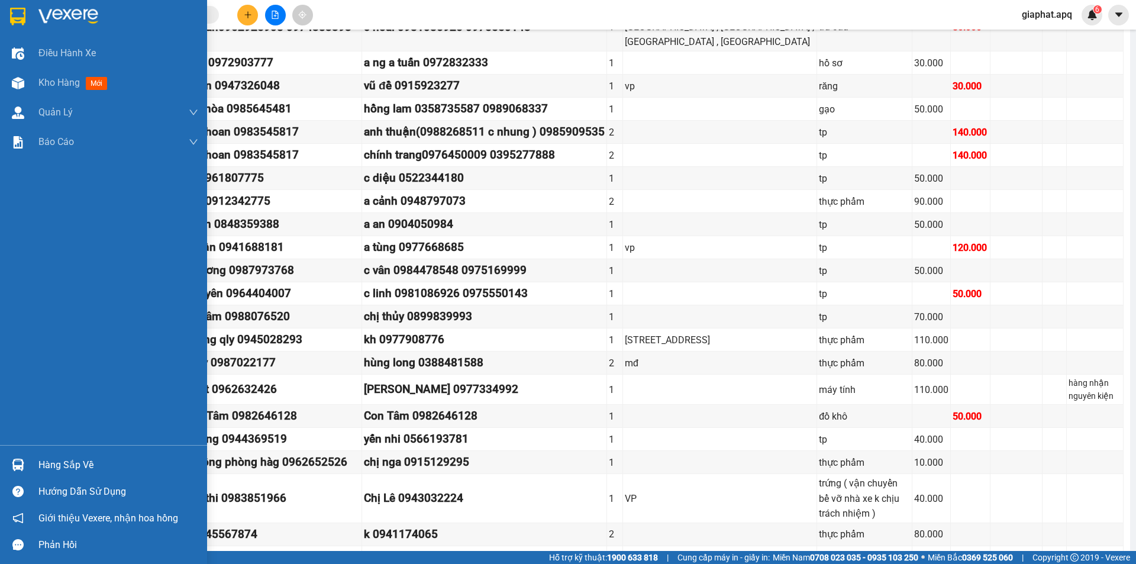
click at [12, 460] on img at bounding box center [18, 465] width 12 height 12
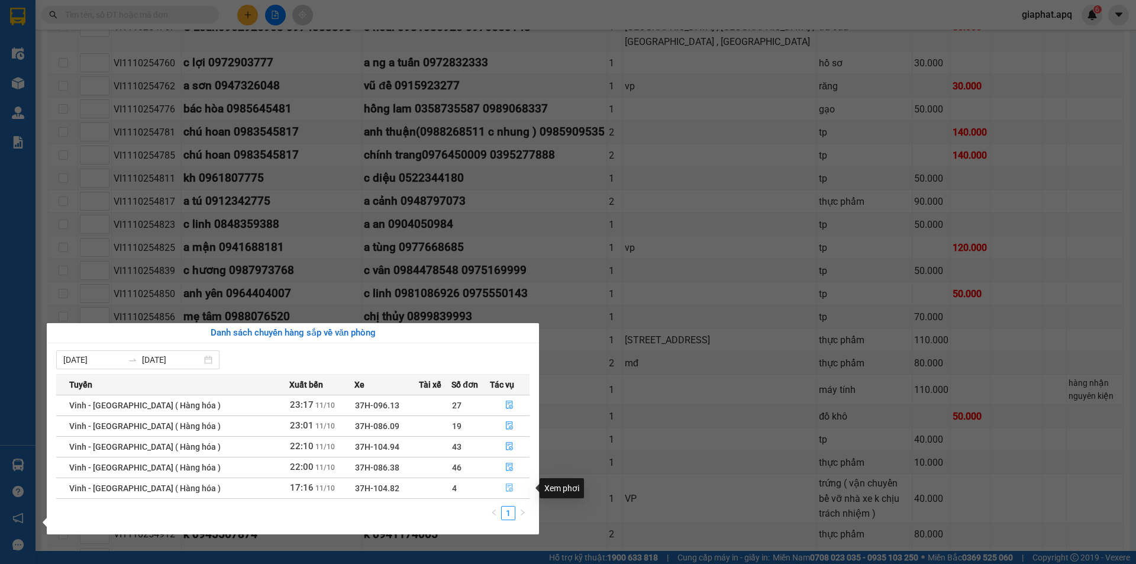
click at [505, 489] on icon "file-done" at bounding box center [509, 488] width 8 height 8
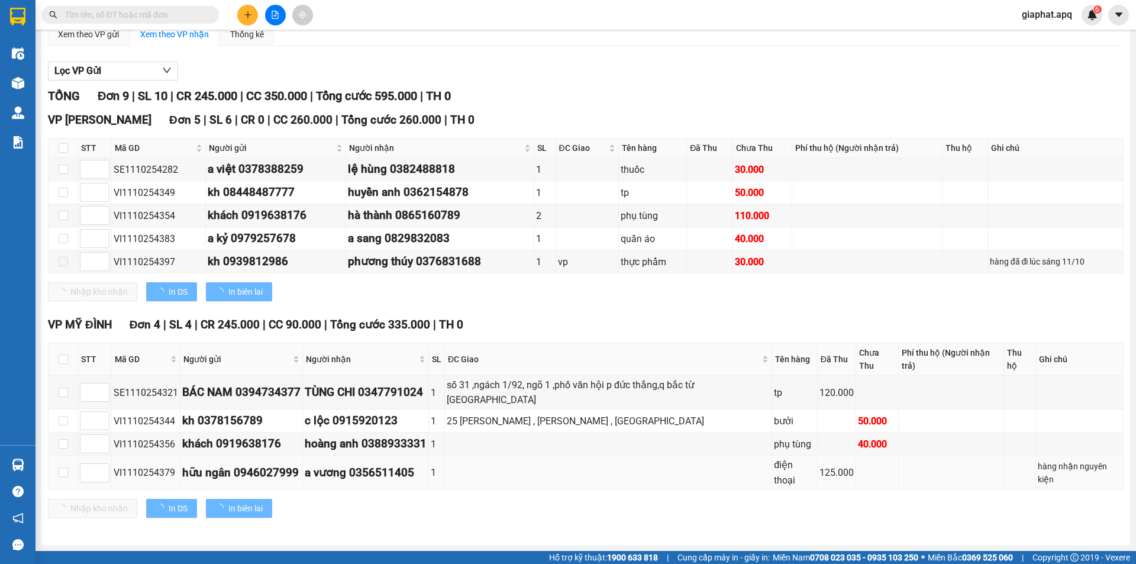
scroll to position [75, 0]
